Goal: Task Accomplishment & Management: Use online tool/utility

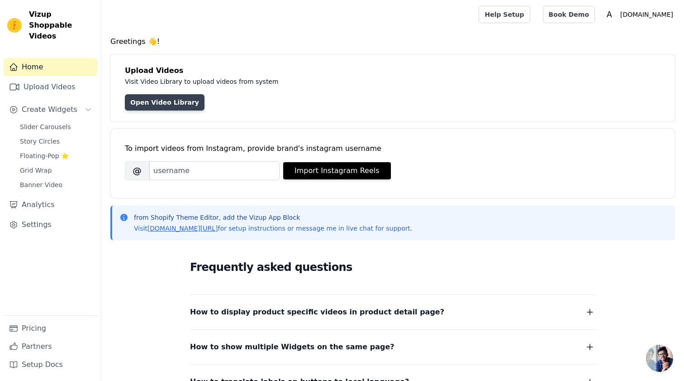
click at [167, 105] on link "Open Video Library" at bounding box center [165, 102] width 80 height 16
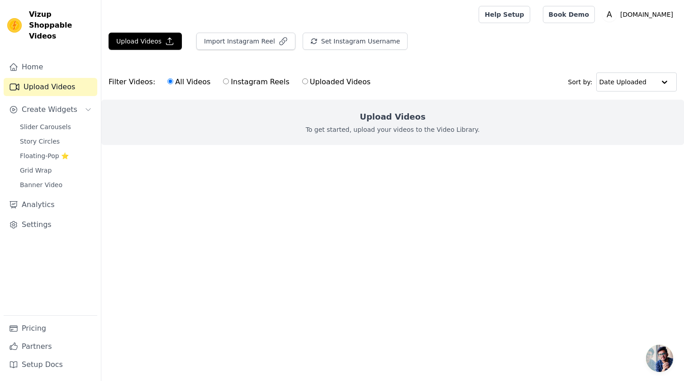
click at [292, 81] on div "All Videos Instagram Reels Uploaded Videos" at bounding box center [268, 82] width 213 height 21
click at [302, 81] on label "Uploaded Videos" at bounding box center [336, 82] width 69 height 12
click at [302, 81] on input "Uploaded Videos" at bounding box center [305, 81] width 6 height 6
radio input "true"
click at [54, 122] on span "Slider Carousels" at bounding box center [45, 126] width 51 height 9
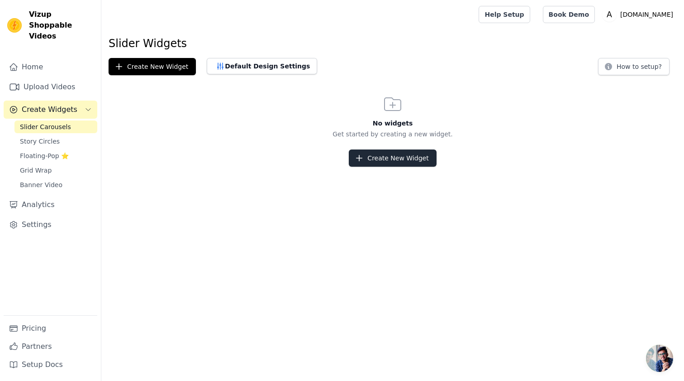
click at [388, 157] on button "Create New Widget" at bounding box center [392, 157] width 87 height 17
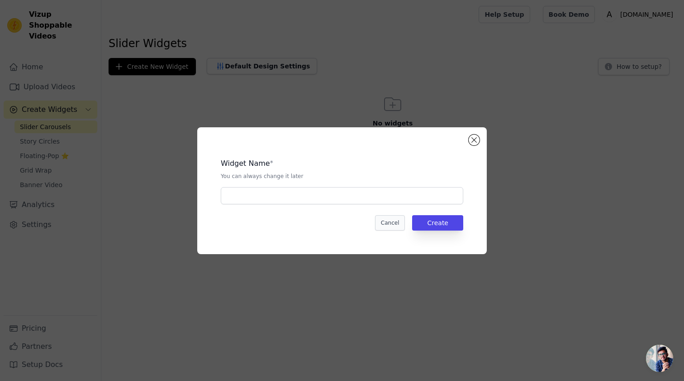
click at [387, 225] on button "Cancel" at bounding box center [390, 222] width 30 height 15
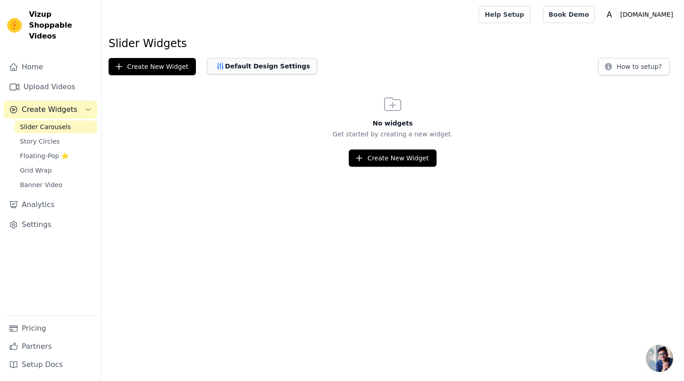
click at [265, 63] on button "Default Design Settings" at bounding box center [262, 66] width 110 height 16
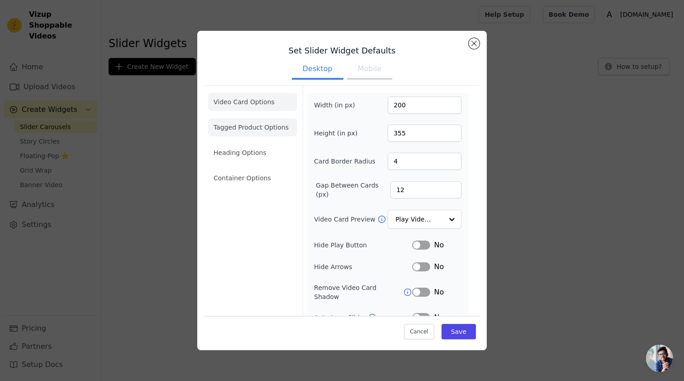
click at [262, 129] on li "Tagged Product Options" at bounding box center [252, 127] width 89 height 18
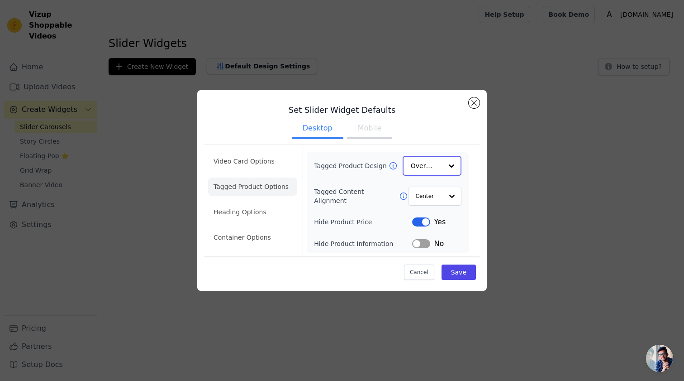
click at [431, 165] on input "Tagged Product Design" at bounding box center [427, 166] width 32 height 18
click at [438, 166] on input "Tagged Product Design" at bounding box center [427, 166] width 32 height 18
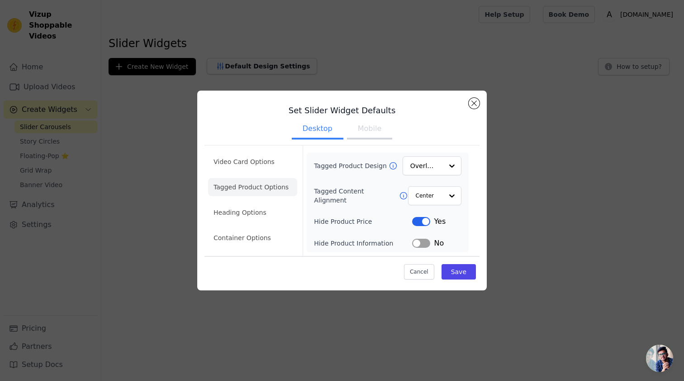
click at [422, 221] on button "Label" at bounding box center [421, 221] width 18 height 9
click at [422, 243] on button "Label" at bounding box center [421, 242] width 18 height 9
click at [251, 209] on li "Heading Options" at bounding box center [252, 212] width 89 height 18
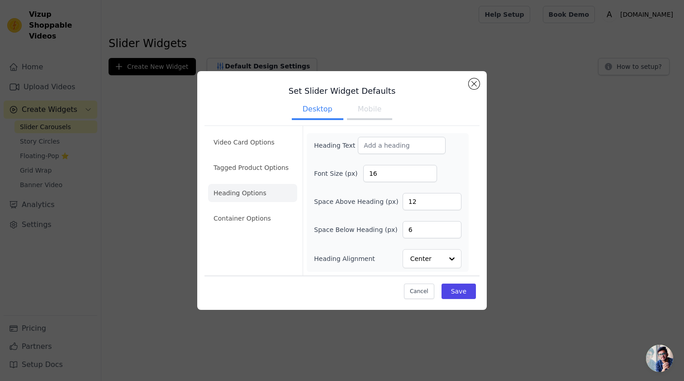
click at [474, 86] on button "Close modal" at bounding box center [474, 83] width 11 height 11
